Goal: Information Seeking & Learning: Learn about a topic

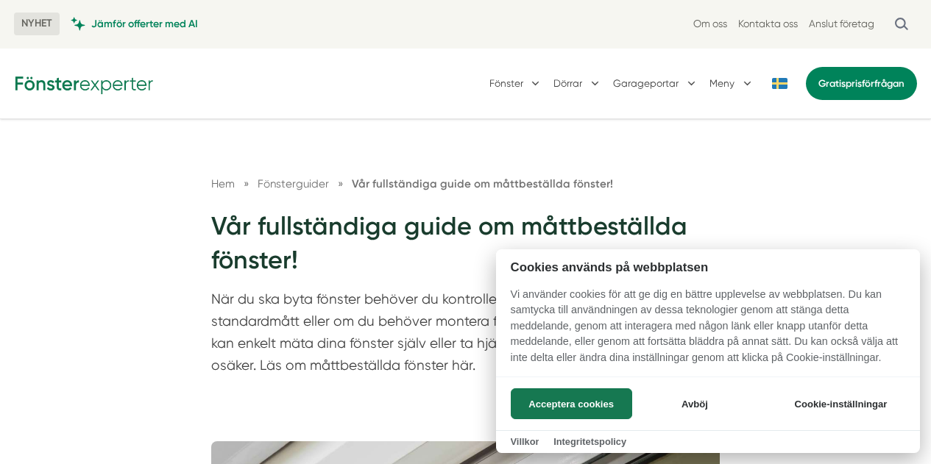
scroll to position [995, 0]
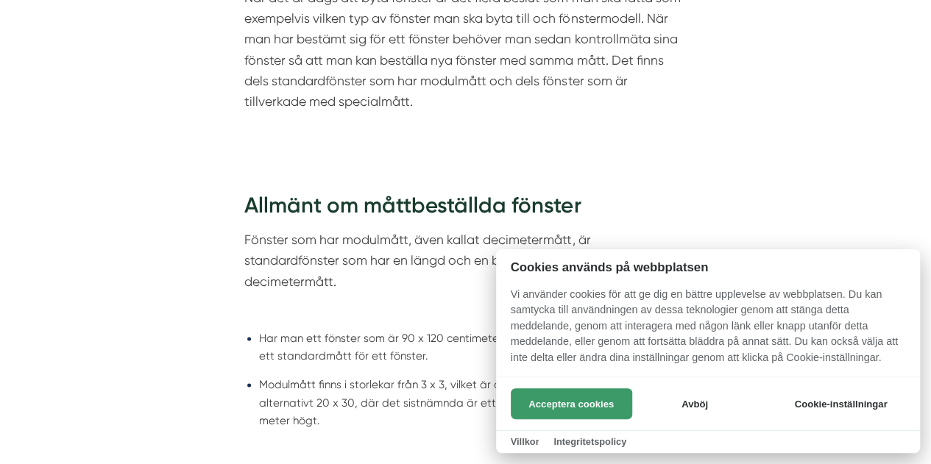
click at [557, 402] on button "Acceptera cookies" at bounding box center [571, 404] width 121 height 31
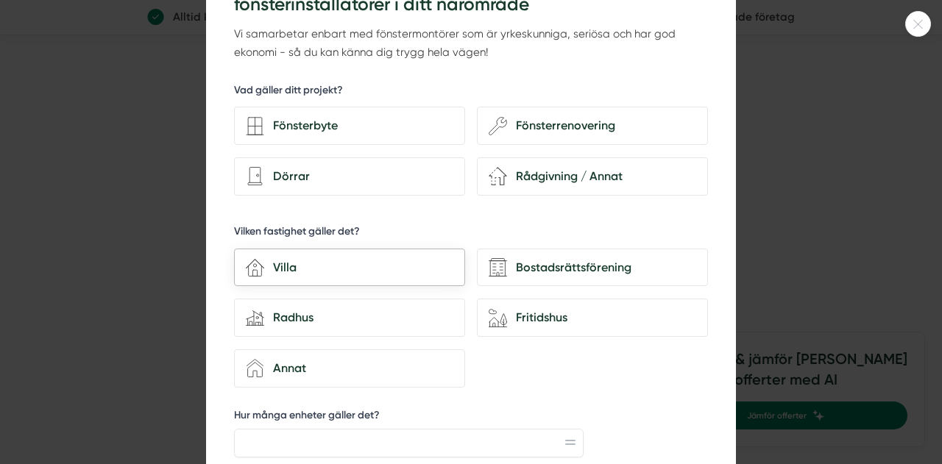
scroll to position [128, 0]
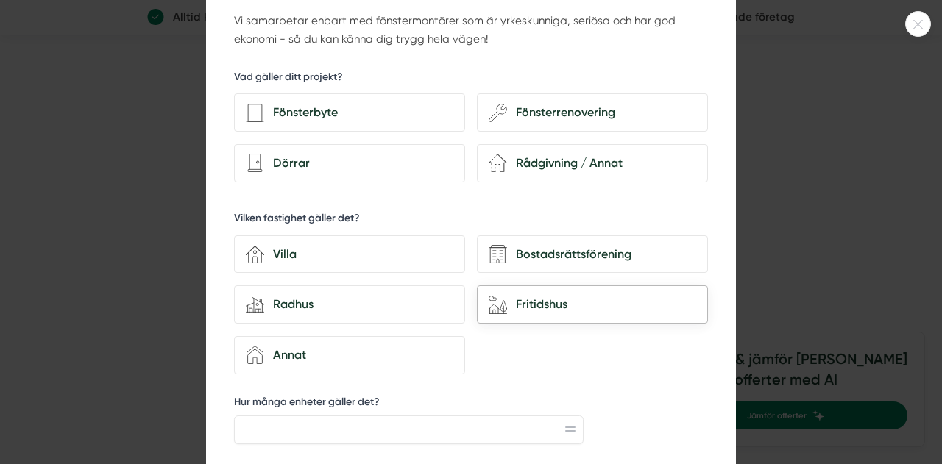
click at [520, 304] on div "Fritidshus" at bounding box center [601, 304] width 189 height 19
click at [0, 0] on input "house-nature Fritidshus" at bounding box center [0, 0] width 0 height 0
click at [523, 295] on div "Fritidshus" at bounding box center [601, 304] width 189 height 19
click at [0, 0] on input "house-nature Fritidshus" at bounding box center [0, 0] width 0 height 0
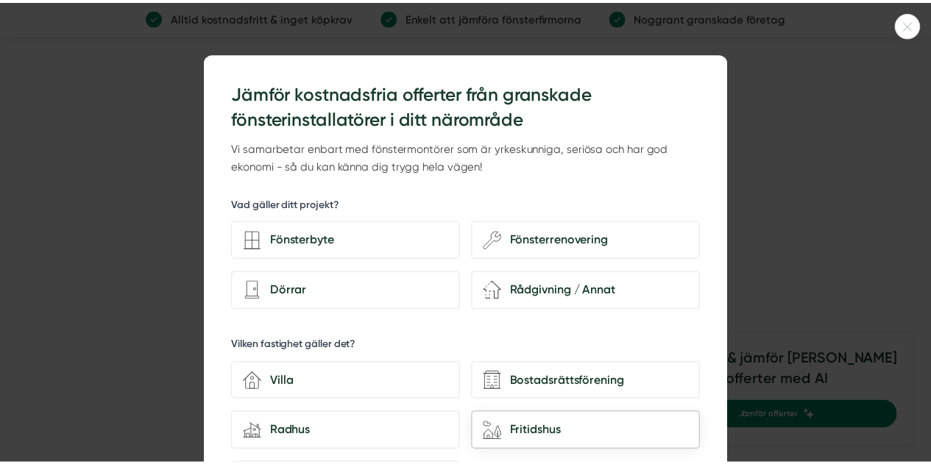
scroll to position [7, 0]
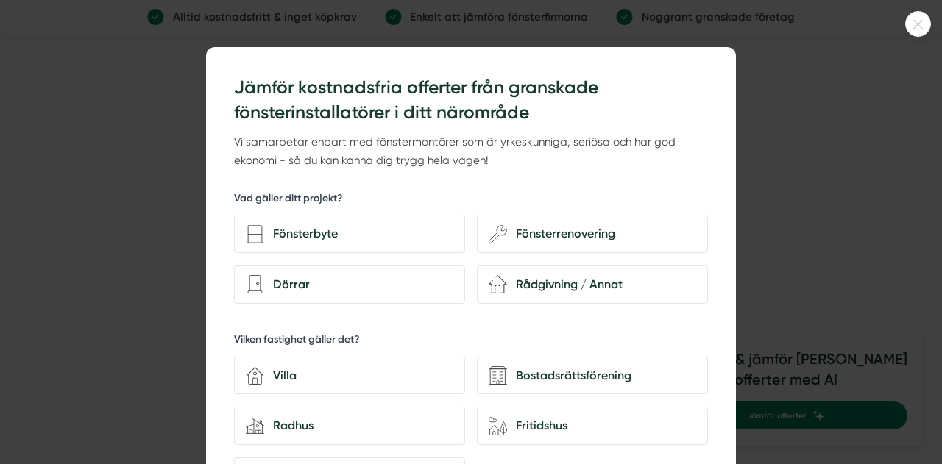
click at [913, 20] on icon at bounding box center [918, 24] width 24 height 9
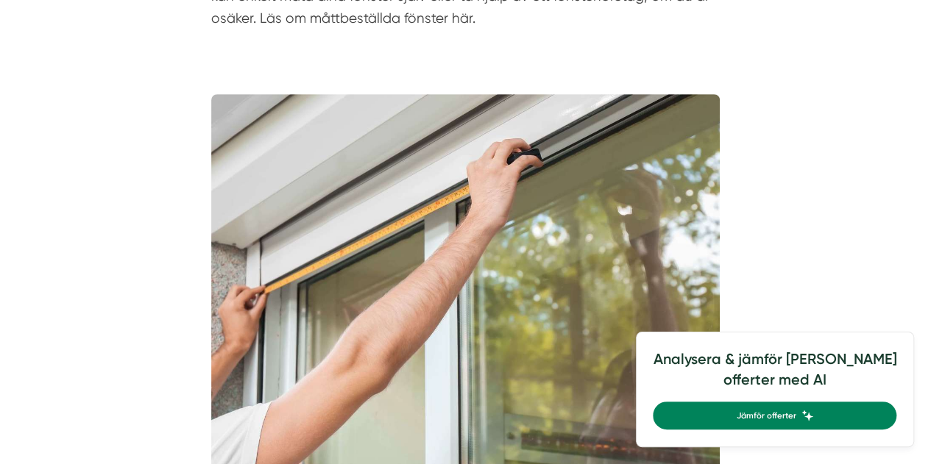
scroll to position [0, 0]
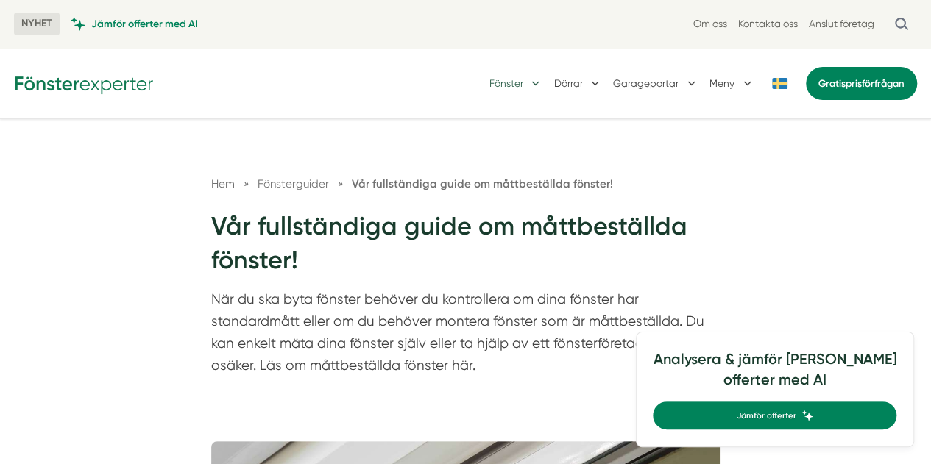
click at [512, 84] on button "Fönster" at bounding box center [516, 83] width 54 height 37
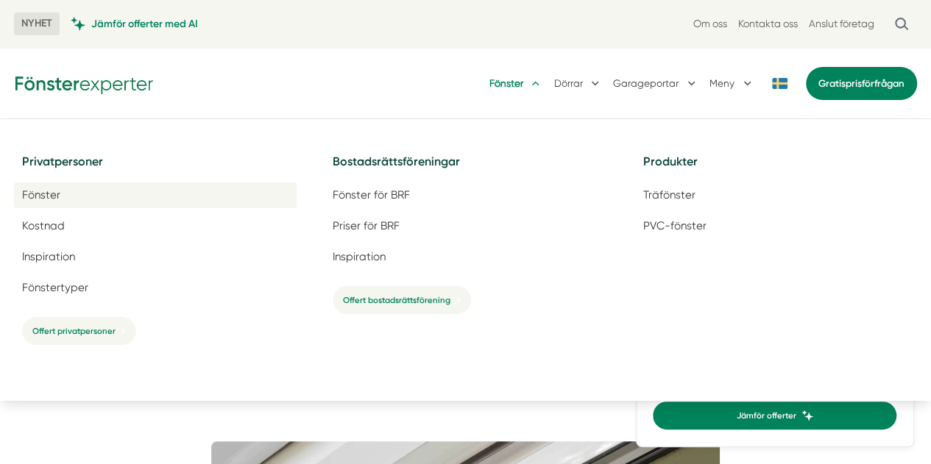
click at [52, 199] on span "Fönster" at bounding box center [41, 195] width 38 height 14
